Goal: Information Seeking & Learning: Learn about a topic

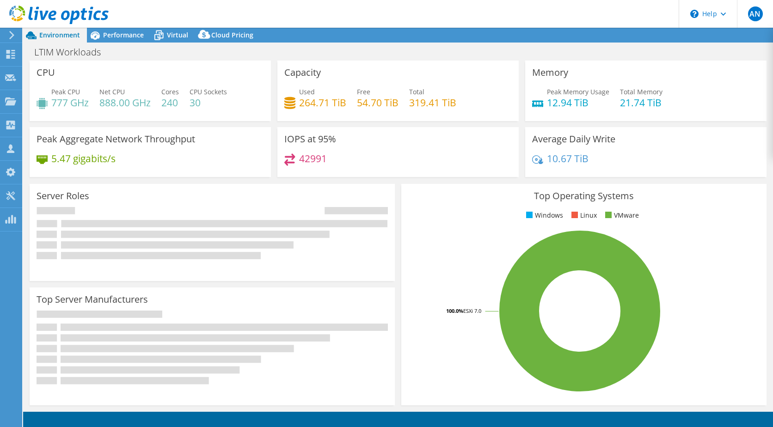
select select "USD"
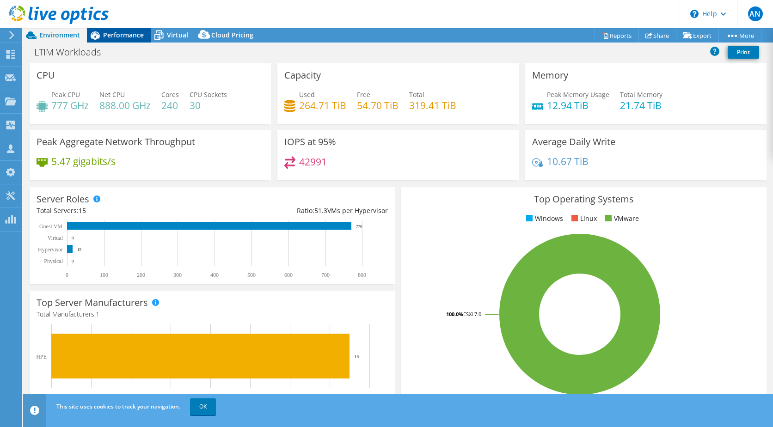
click at [132, 35] on span "Performance" at bounding box center [123, 35] width 41 height 9
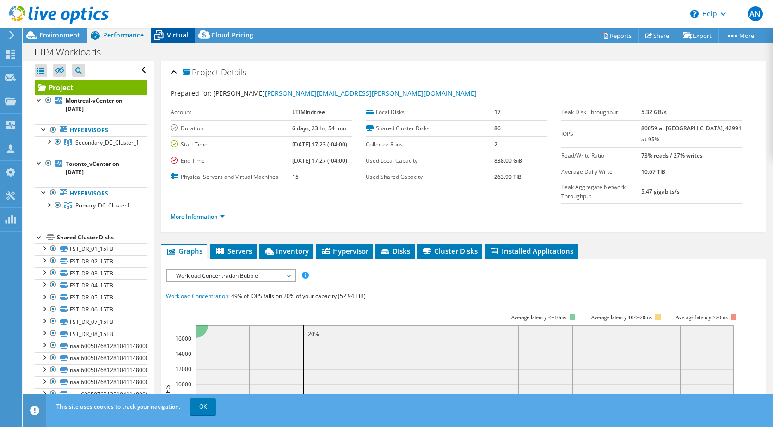
click at [177, 36] on span "Virtual" at bounding box center [177, 35] width 21 height 9
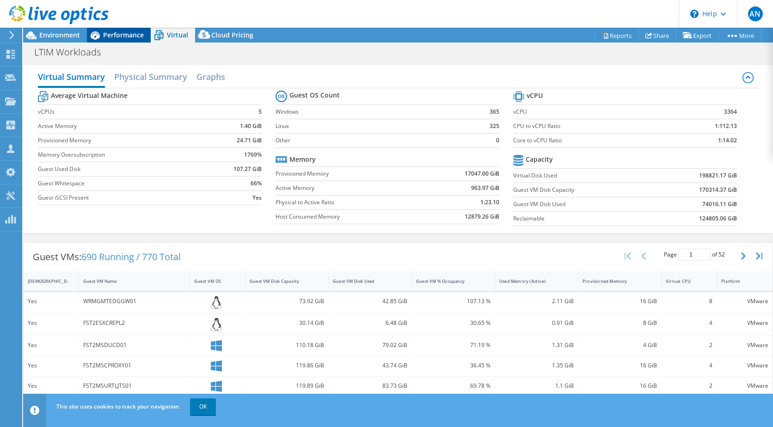
click at [130, 33] on span "Performance" at bounding box center [123, 35] width 41 height 9
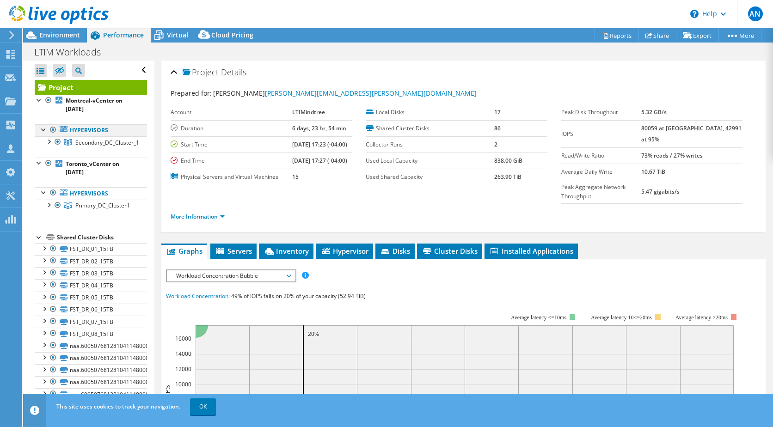
click at [42, 127] on div at bounding box center [43, 128] width 9 height 9
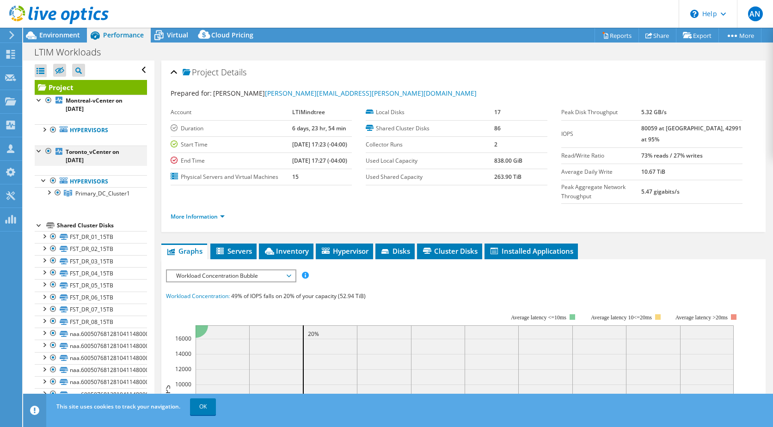
click at [37, 151] on div at bounding box center [39, 150] width 9 height 9
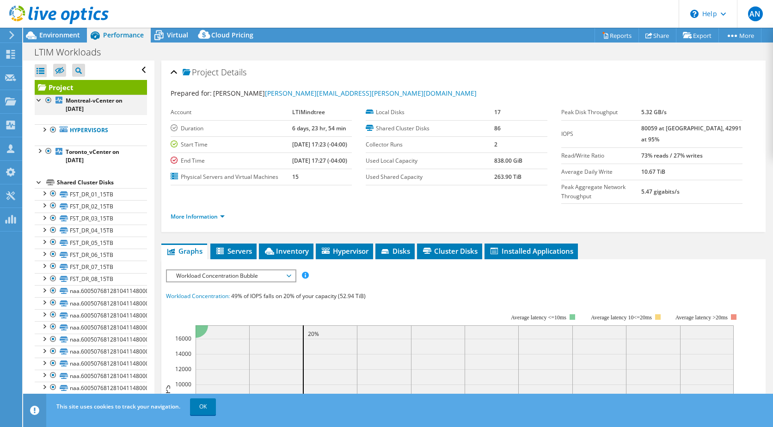
click at [41, 100] on div at bounding box center [39, 99] width 9 height 9
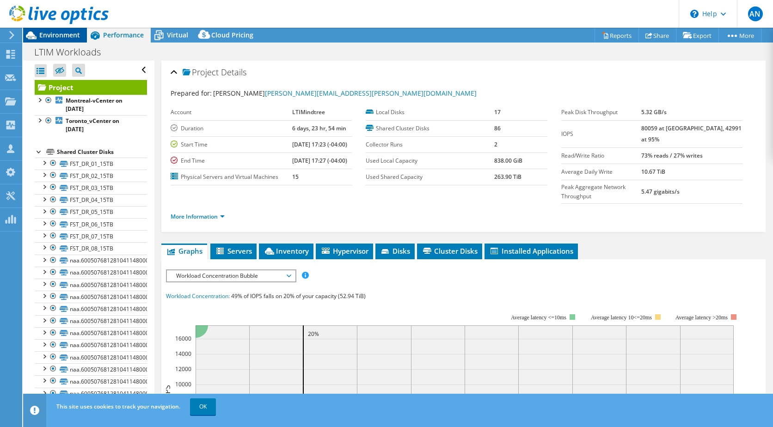
click at [56, 33] on span "Environment" at bounding box center [59, 35] width 41 height 9
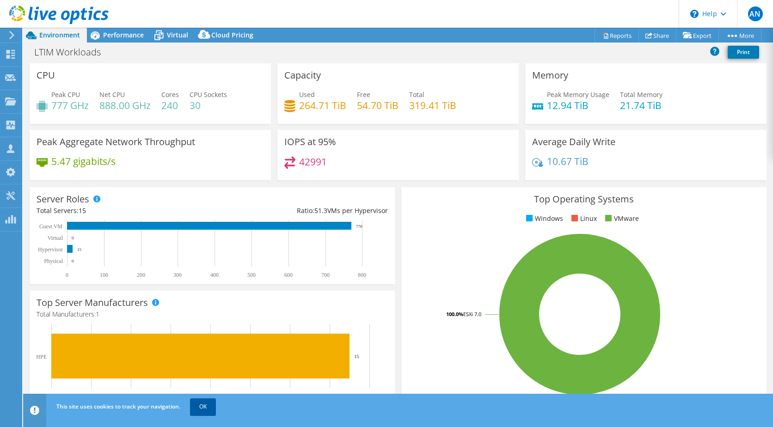
click at [206, 408] on link "OK" at bounding box center [203, 406] width 26 height 17
